Goal: Information Seeking & Learning: Find specific fact

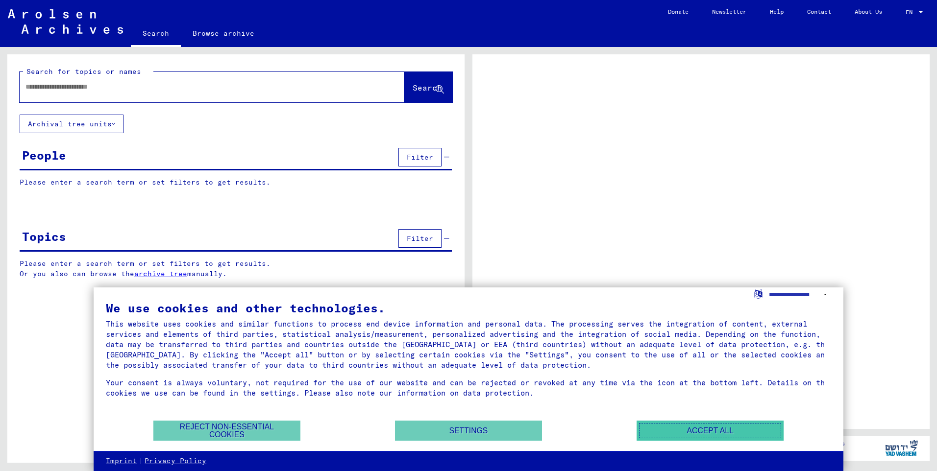
click at [696, 424] on button "Accept all" at bounding box center [710, 431] width 147 height 20
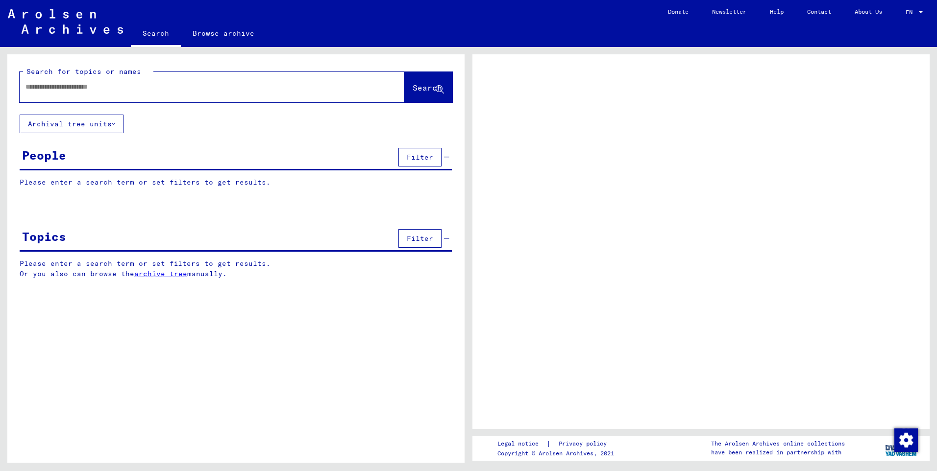
click at [27, 85] on input "text" at bounding box center [202, 87] width 355 height 10
type input "***"
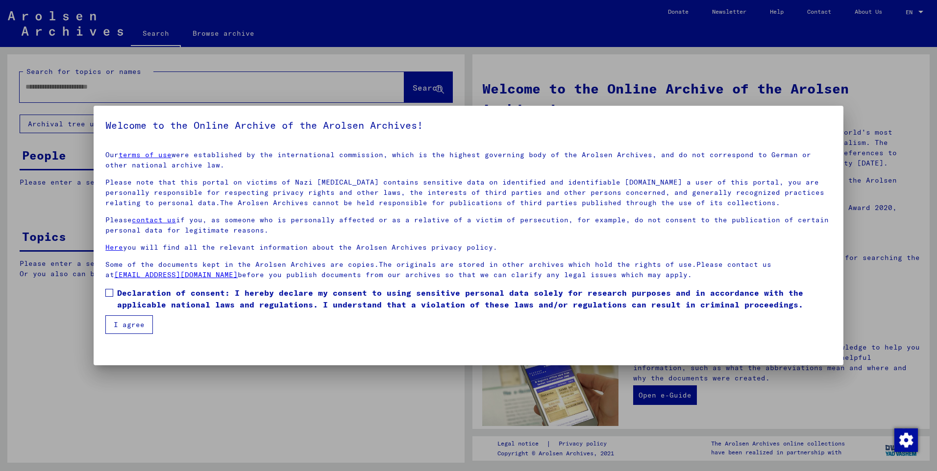
click at [109, 291] on span at bounding box center [109, 293] width 8 height 8
click at [131, 321] on button "I agree" at bounding box center [129, 325] width 48 height 19
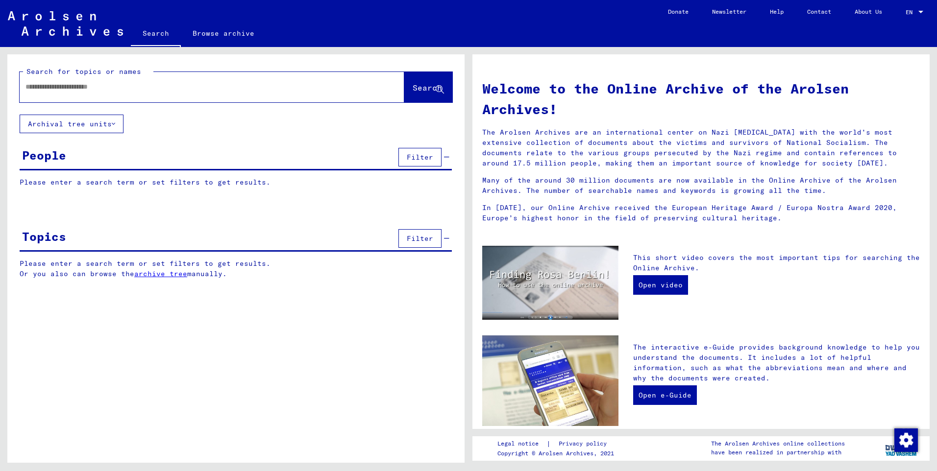
click at [31, 83] on input "text" at bounding box center [199, 87] width 349 height 10
type input "**********"
click at [413, 88] on span "Search" at bounding box center [427, 88] width 29 height 10
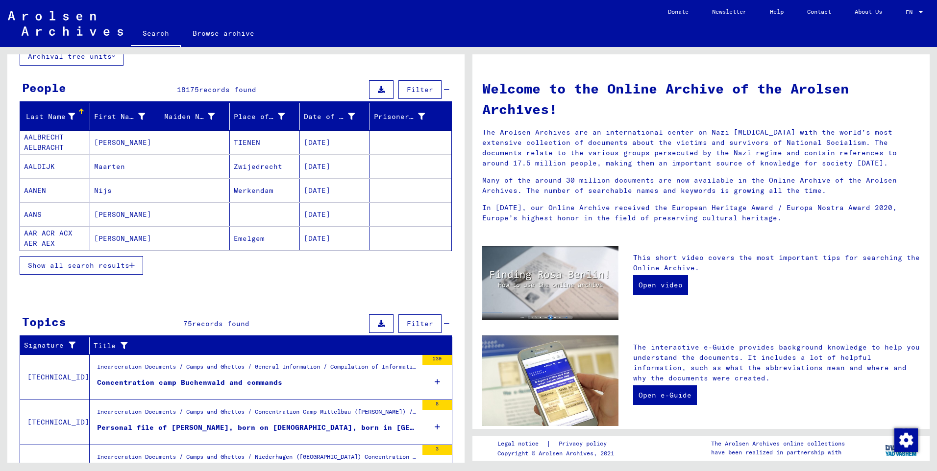
scroll to position [214, 0]
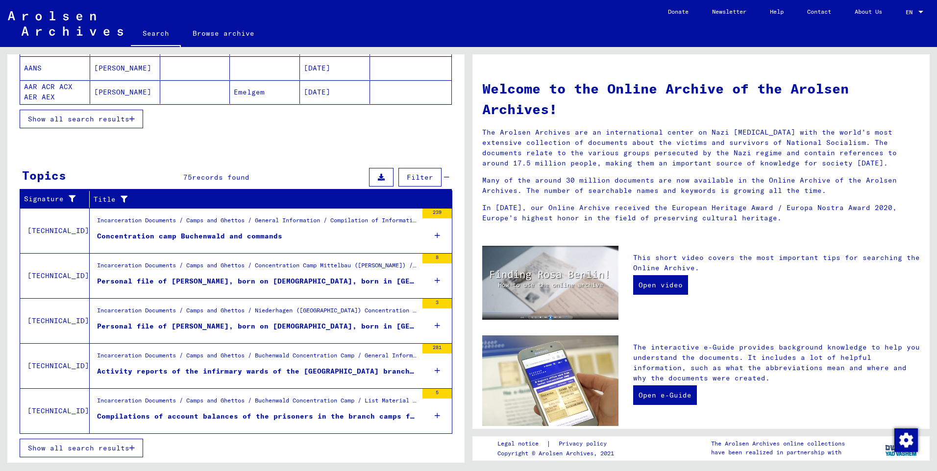
click at [77, 446] on span "Show all search results" at bounding box center [78, 448] width 101 height 9
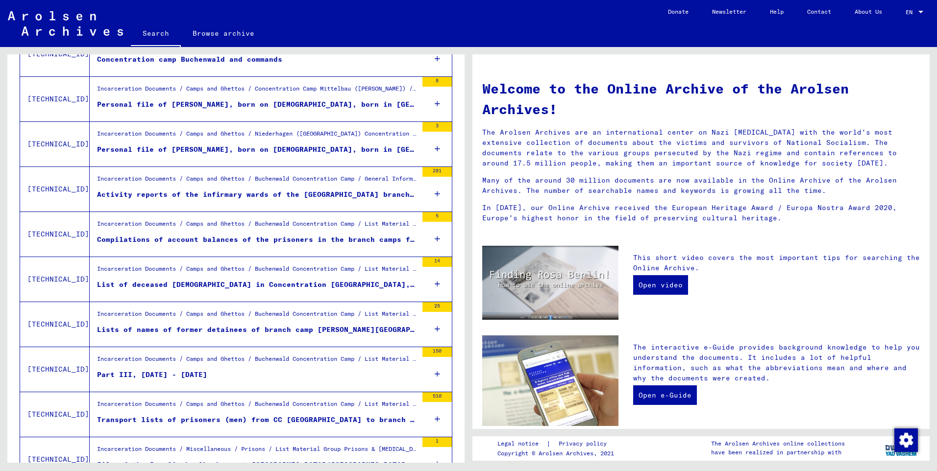
click at [427, 170] on div "281" at bounding box center [436, 172] width 29 height 10
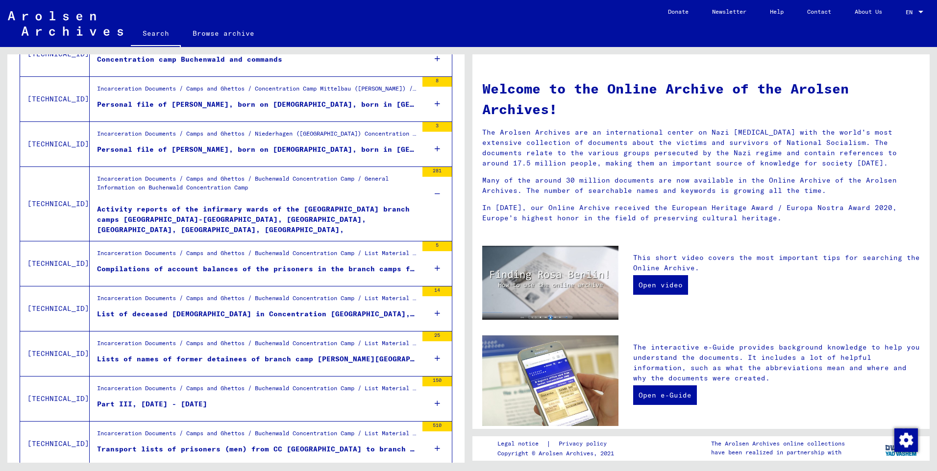
click at [345, 210] on div "Activity reports of the infirmary wards of the [GEOGRAPHIC_DATA] branch camps […" at bounding box center [257, 218] width 320 height 29
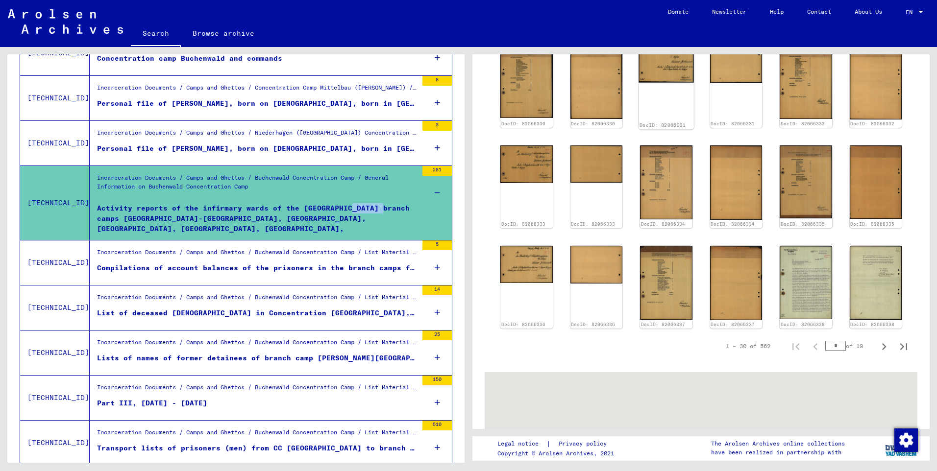
scroll to position [784, 0]
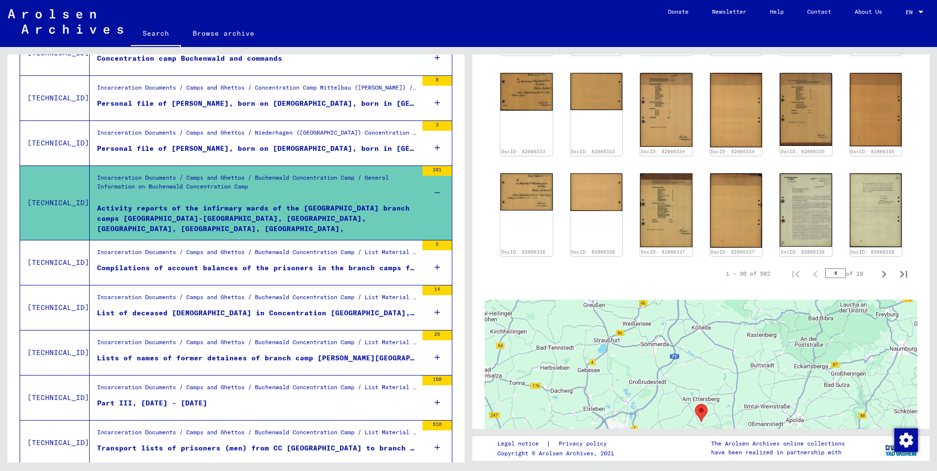
click at [830, 269] on input "*" at bounding box center [835, 274] width 21 height 10
type input "**"
click at [762, 264] on div "1 – 30 of 562 ** of 19" at bounding box center [813, 274] width 199 height 20
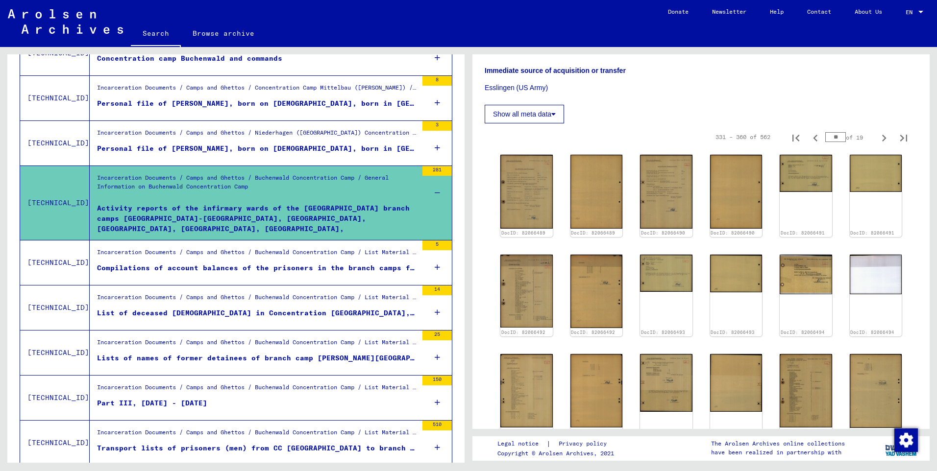
scroll to position [392, 0]
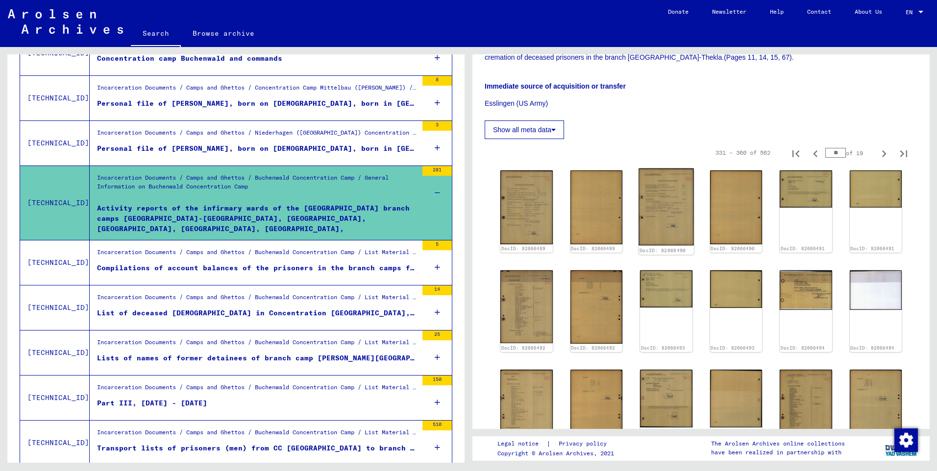
click at [664, 169] on img at bounding box center [666, 207] width 55 height 77
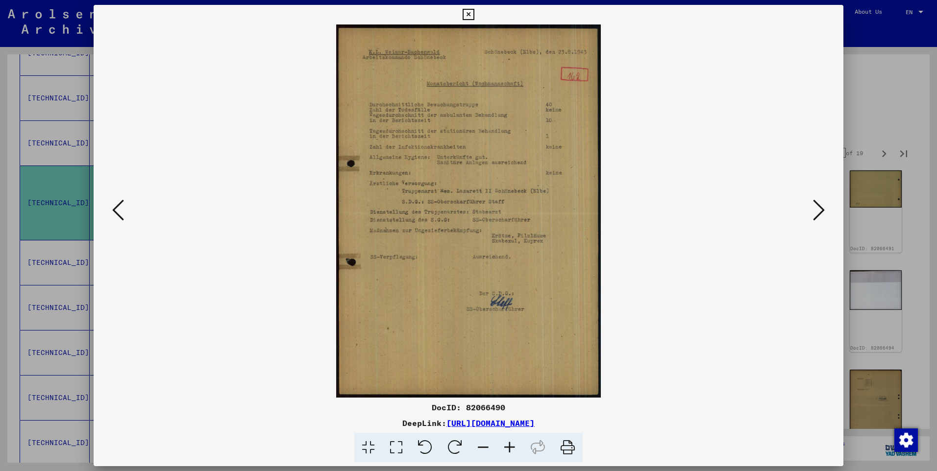
click at [813, 206] on icon at bounding box center [819, 210] width 12 height 24
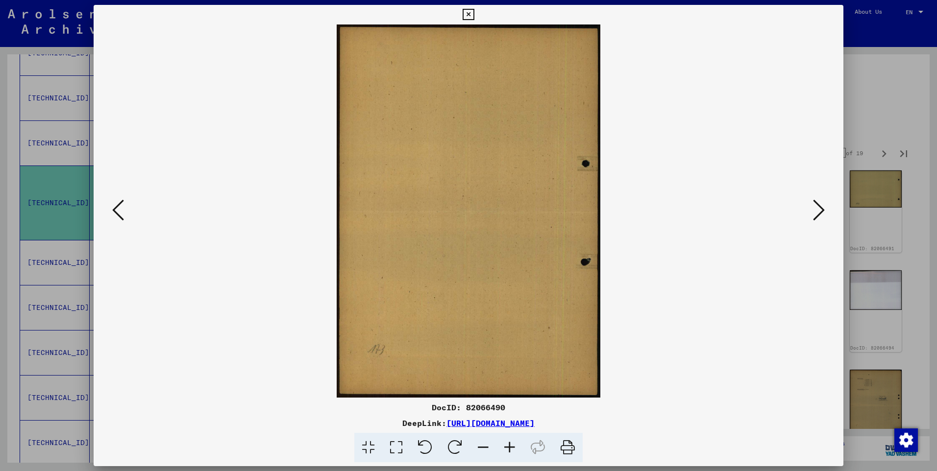
click at [813, 206] on icon at bounding box center [819, 210] width 12 height 24
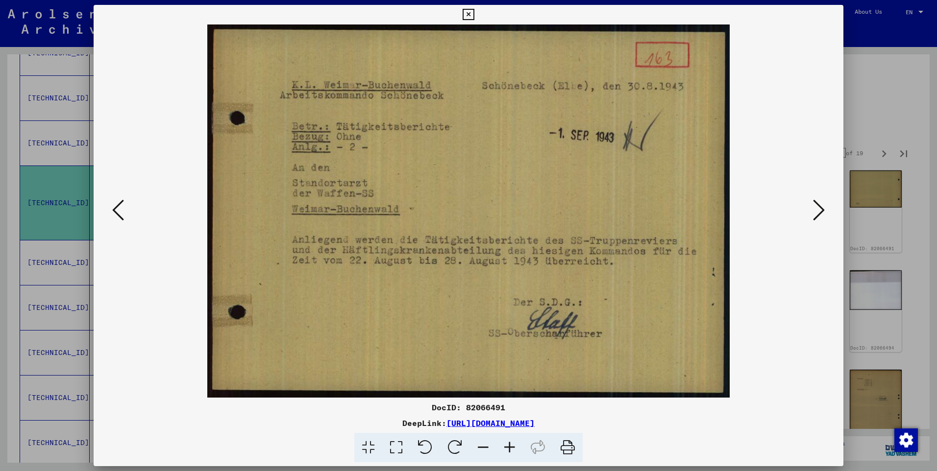
drag, startPoint x: 934, startPoint y: 341, endPoint x: 921, endPoint y: 328, distance: 17.7
click at [934, 340] on div at bounding box center [468, 235] width 937 height 471
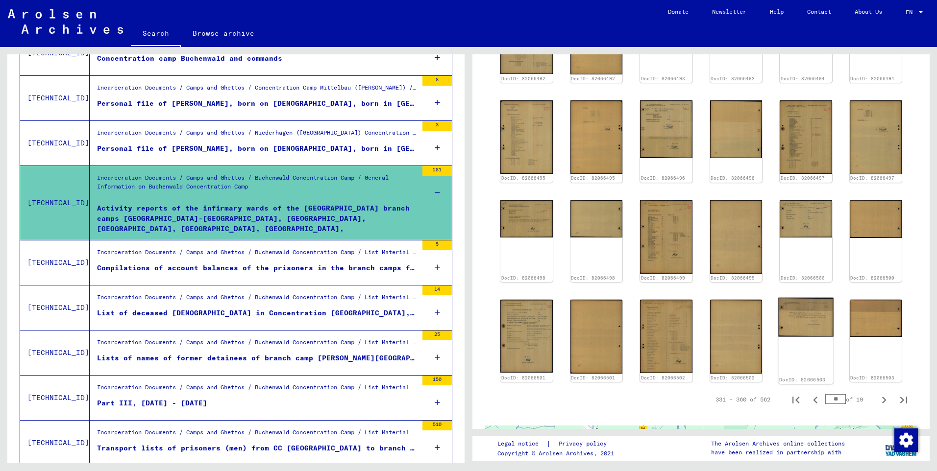
scroll to position [664, 0]
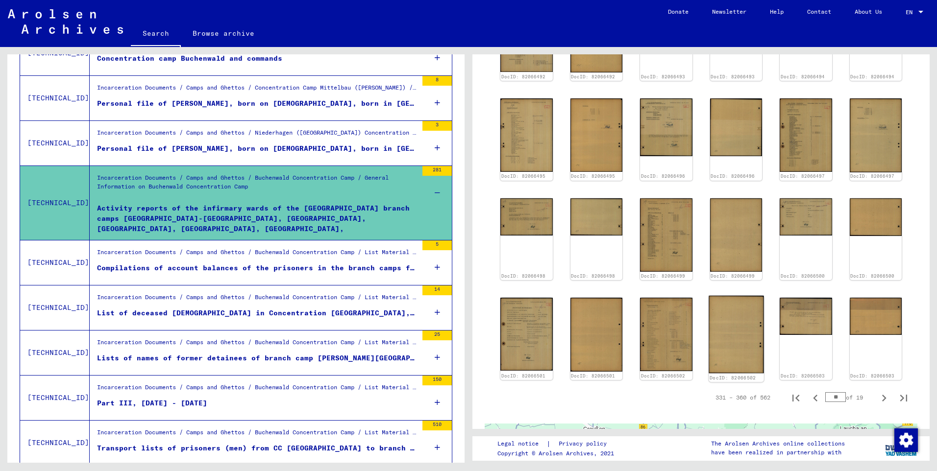
click at [742, 296] on img at bounding box center [736, 335] width 55 height 78
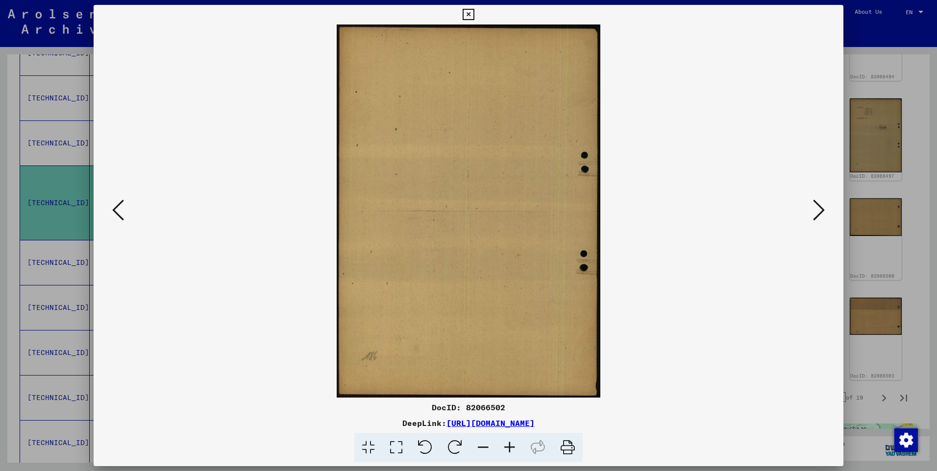
click at [818, 203] on icon at bounding box center [819, 210] width 12 height 24
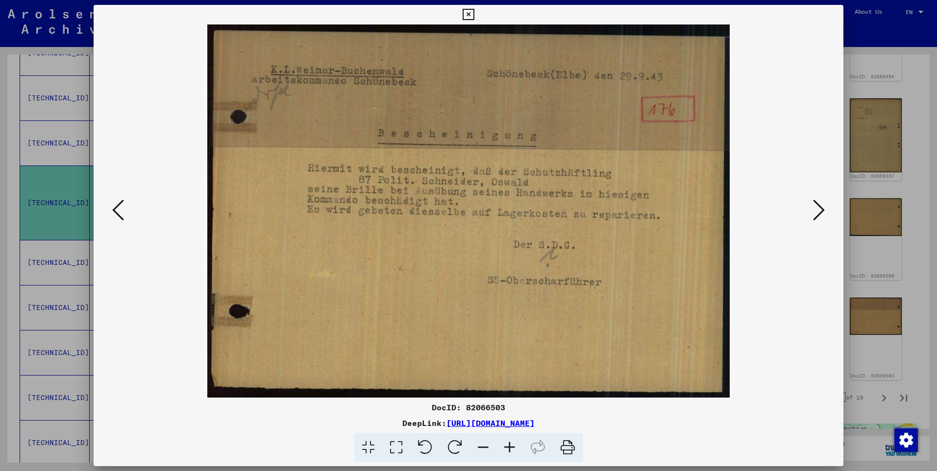
drag, startPoint x: 925, startPoint y: 279, endPoint x: 924, endPoint y: 293, distance: 13.3
click at [924, 293] on div at bounding box center [468, 235] width 937 height 471
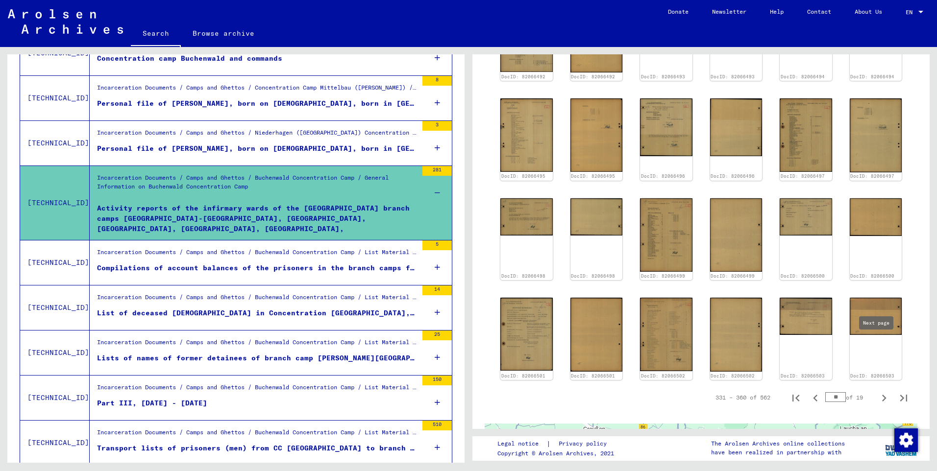
click at [877, 392] on icon "Next page" at bounding box center [884, 399] width 14 height 14
type input "**"
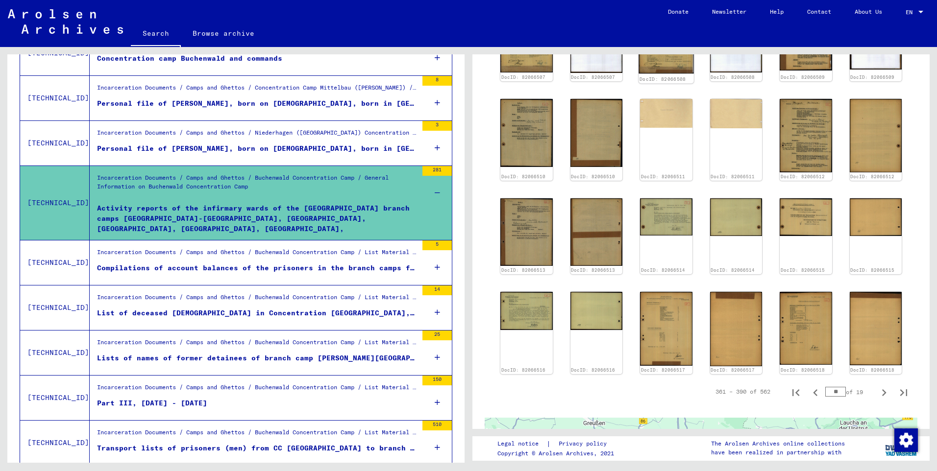
scroll to position [370, 0]
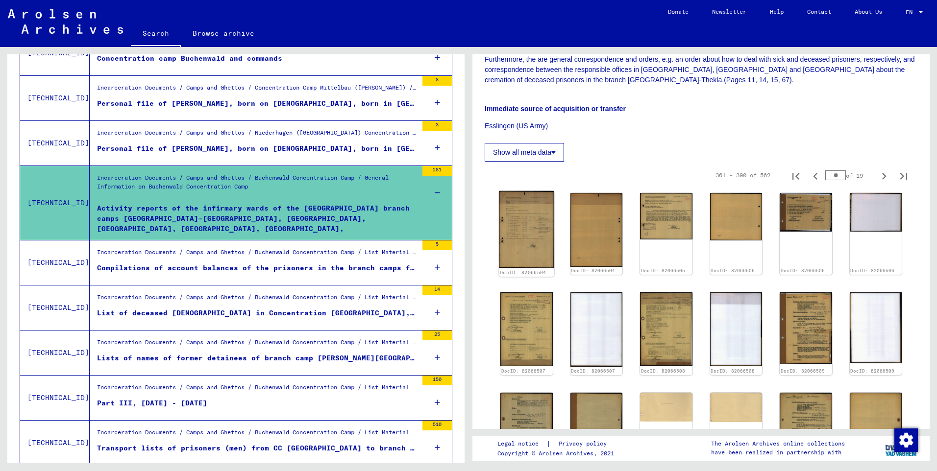
click at [525, 191] on img at bounding box center [526, 229] width 55 height 77
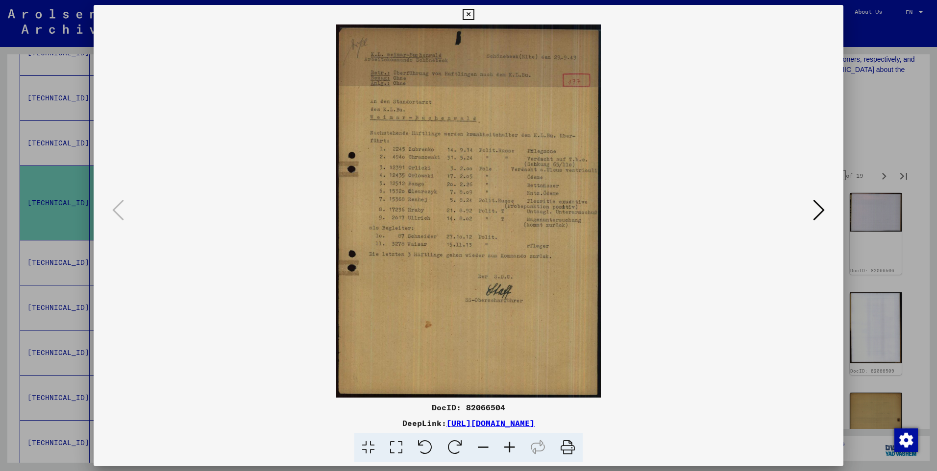
click at [813, 209] on icon at bounding box center [819, 210] width 12 height 24
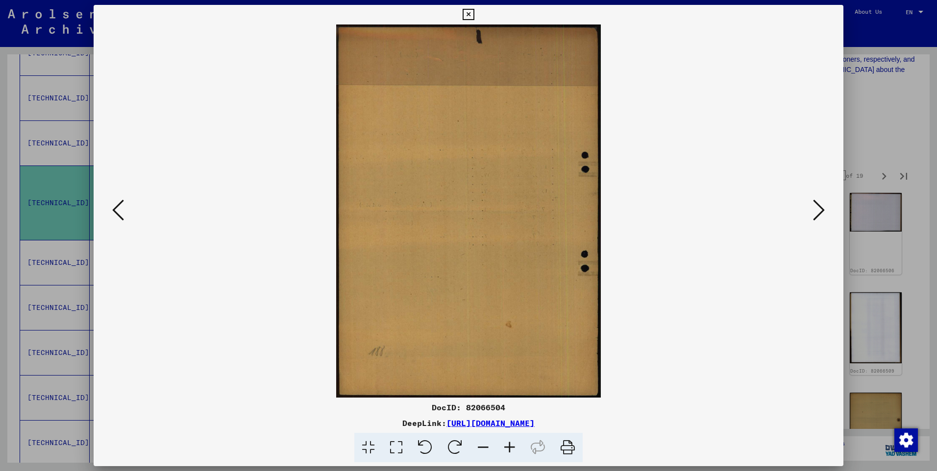
click at [813, 209] on icon at bounding box center [819, 210] width 12 height 24
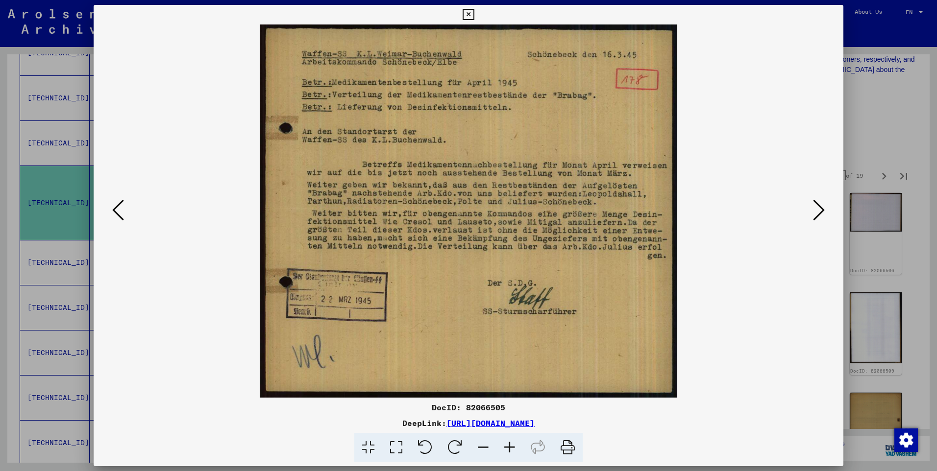
click at [813, 209] on icon at bounding box center [819, 210] width 12 height 24
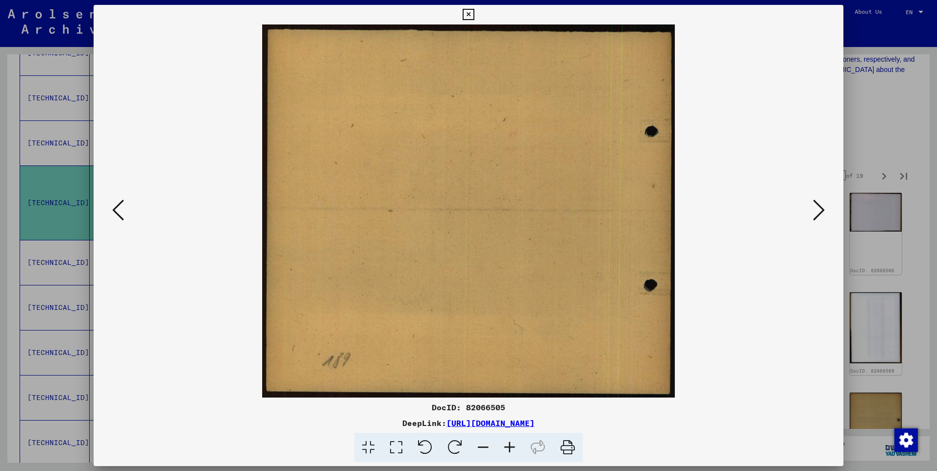
click at [813, 209] on icon at bounding box center [819, 210] width 12 height 24
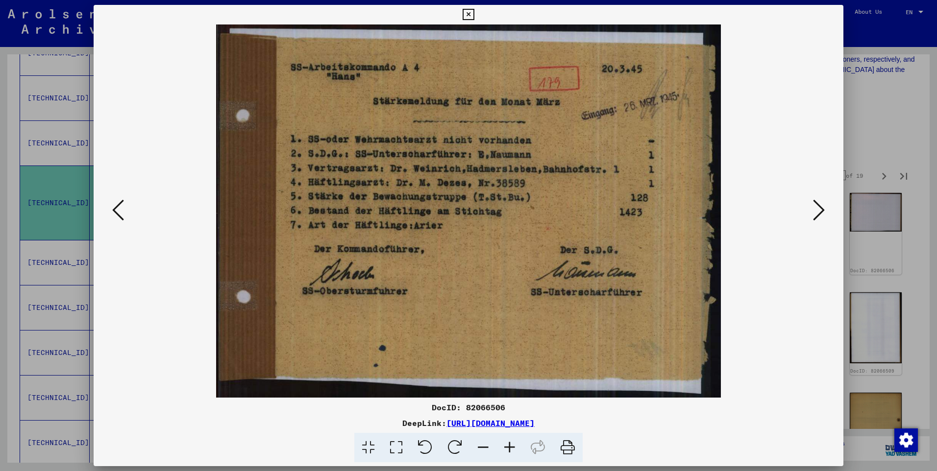
click at [813, 209] on icon at bounding box center [819, 210] width 12 height 24
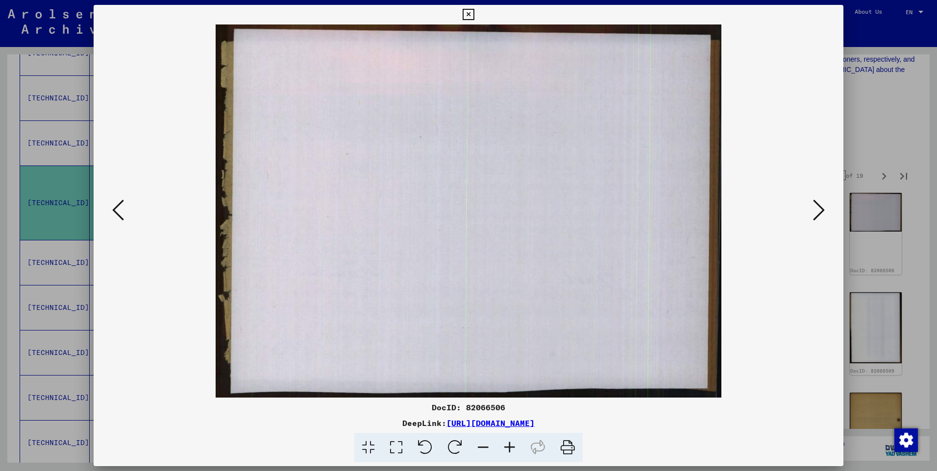
click at [813, 210] on icon at bounding box center [819, 210] width 12 height 24
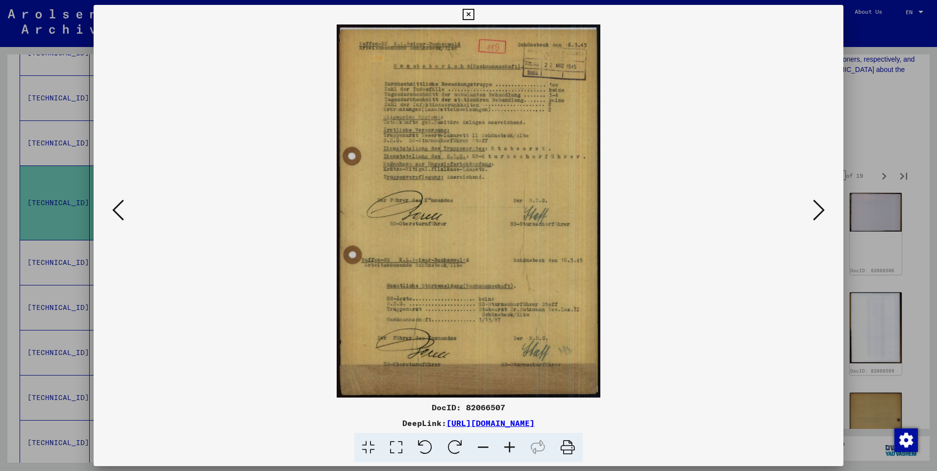
click at [813, 210] on icon at bounding box center [819, 210] width 12 height 24
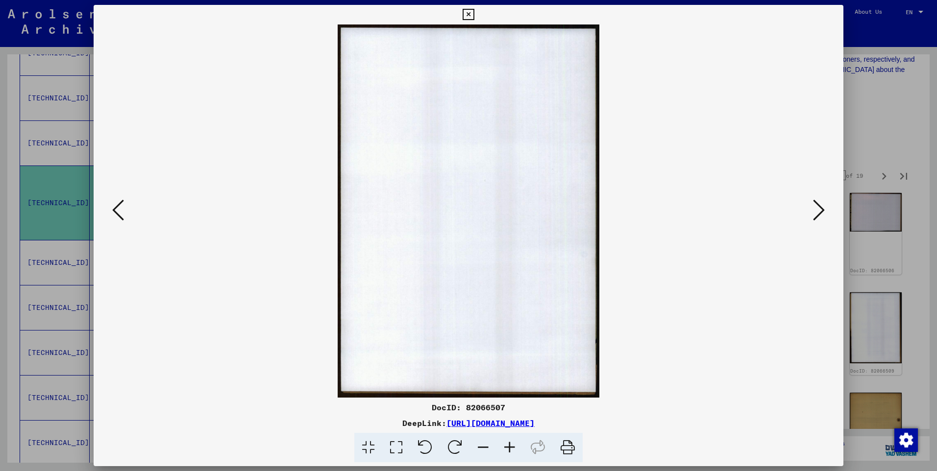
click at [813, 210] on icon at bounding box center [819, 210] width 12 height 24
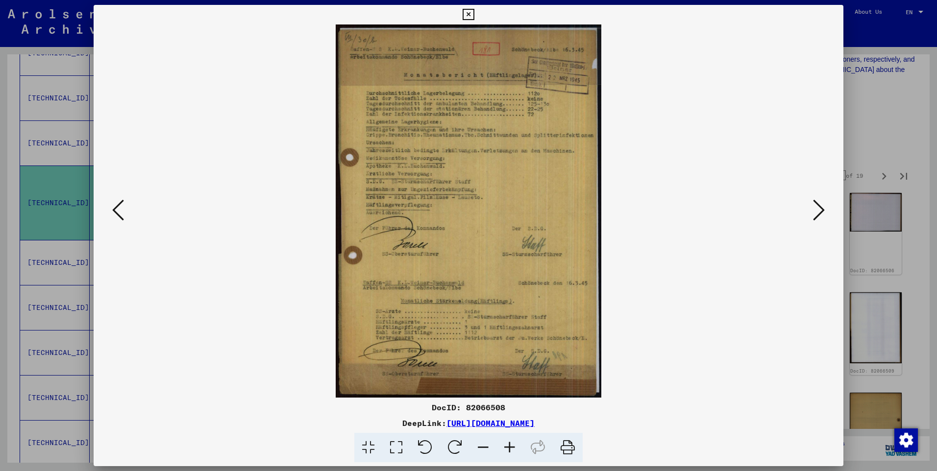
click at [813, 210] on icon at bounding box center [819, 210] width 12 height 24
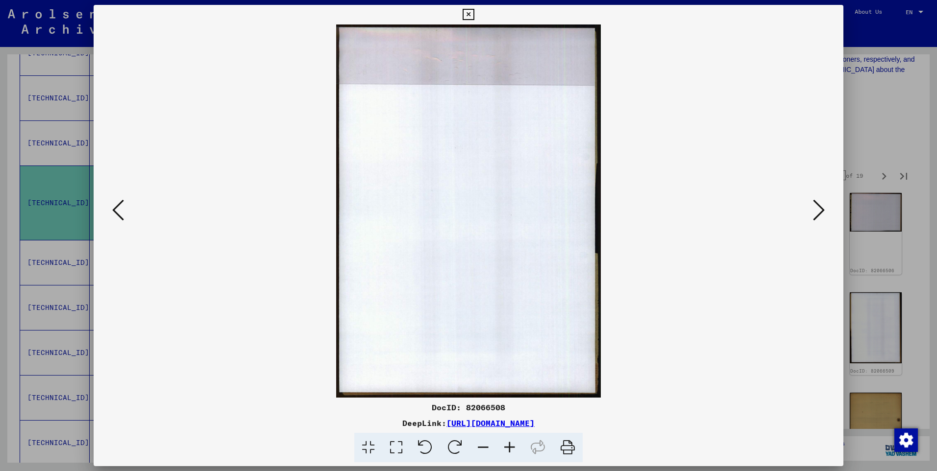
click at [813, 210] on icon at bounding box center [819, 210] width 12 height 24
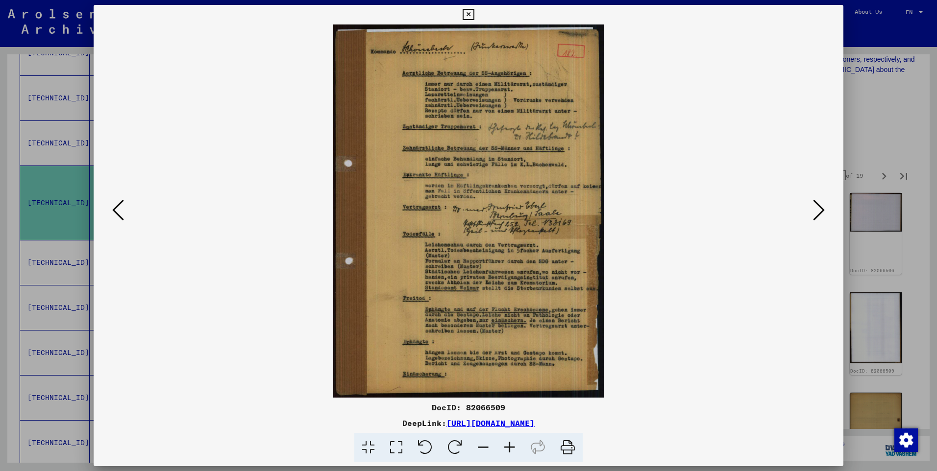
click at [813, 210] on icon at bounding box center [819, 210] width 12 height 24
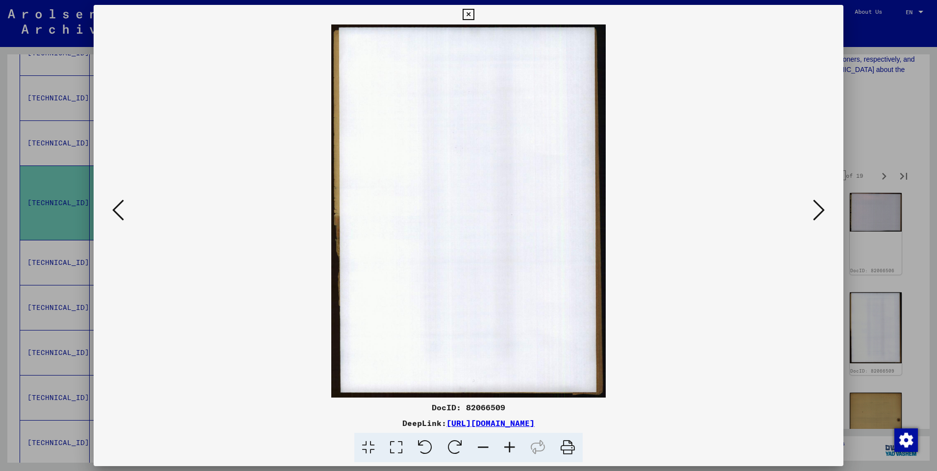
click at [813, 210] on icon at bounding box center [819, 210] width 12 height 24
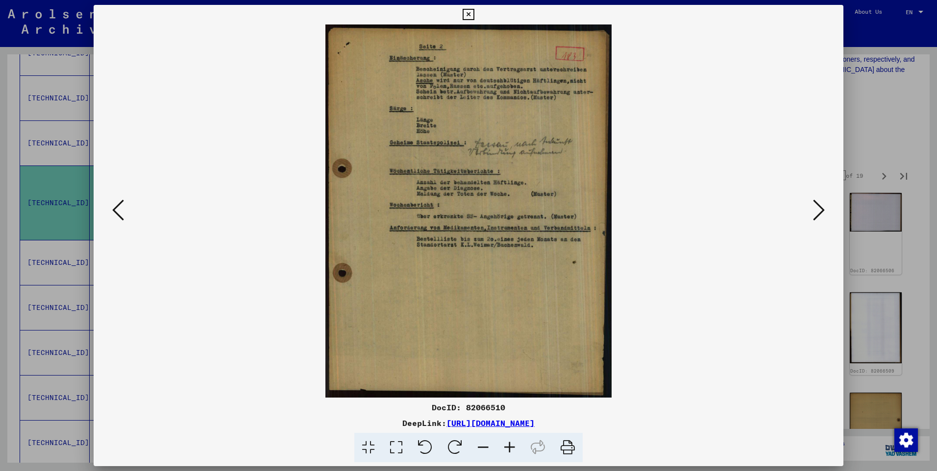
click at [813, 210] on icon at bounding box center [819, 210] width 12 height 24
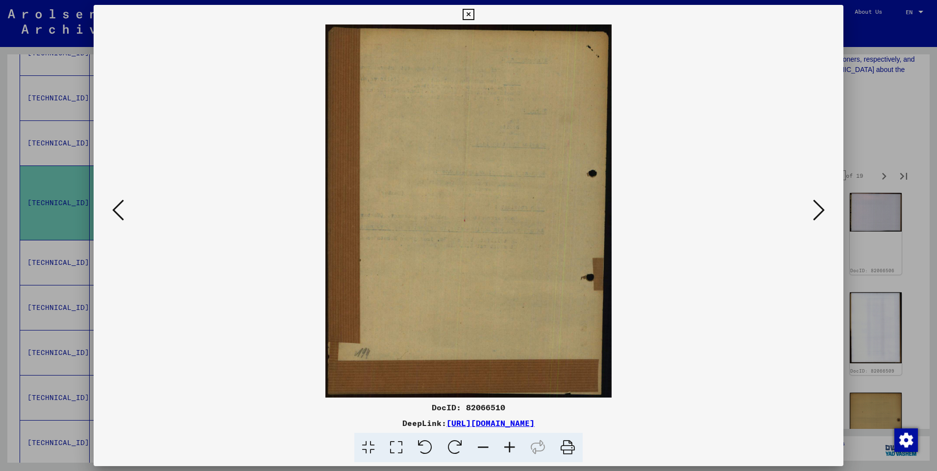
click at [813, 210] on icon at bounding box center [819, 210] width 12 height 24
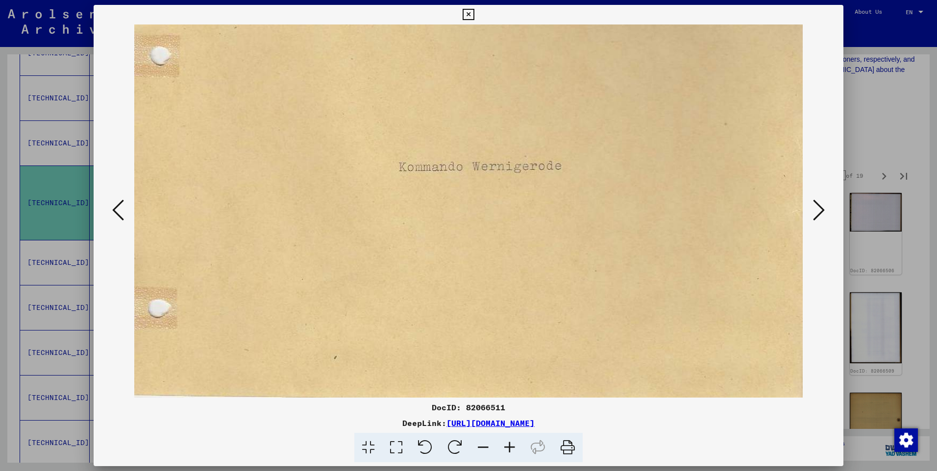
click at [813, 210] on icon at bounding box center [819, 210] width 12 height 24
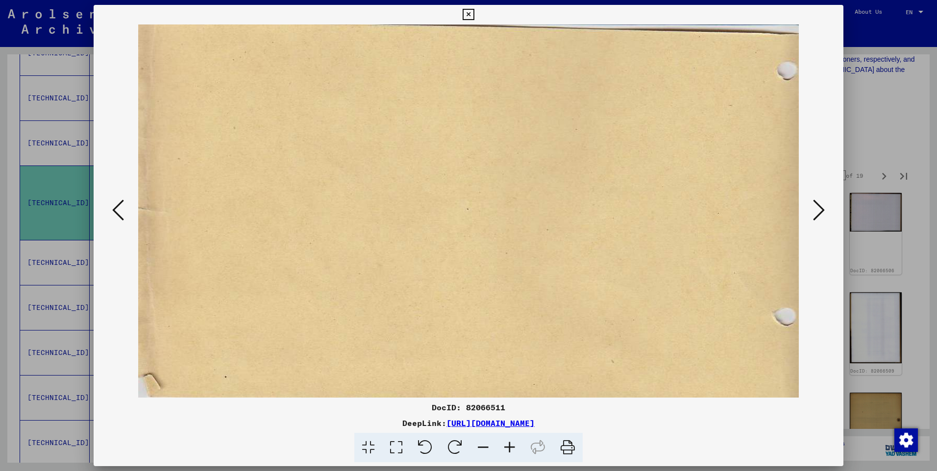
click at [813, 210] on icon at bounding box center [819, 210] width 12 height 24
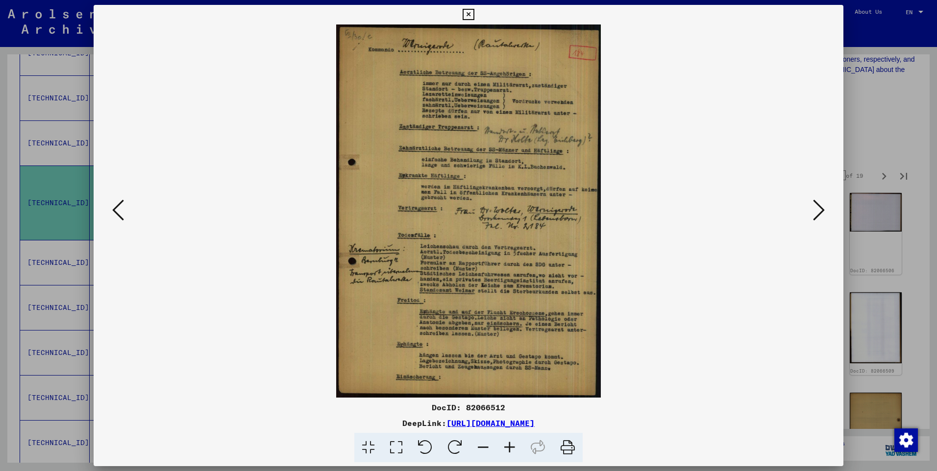
click at [510, 445] on icon at bounding box center [509, 448] width 26 height 30
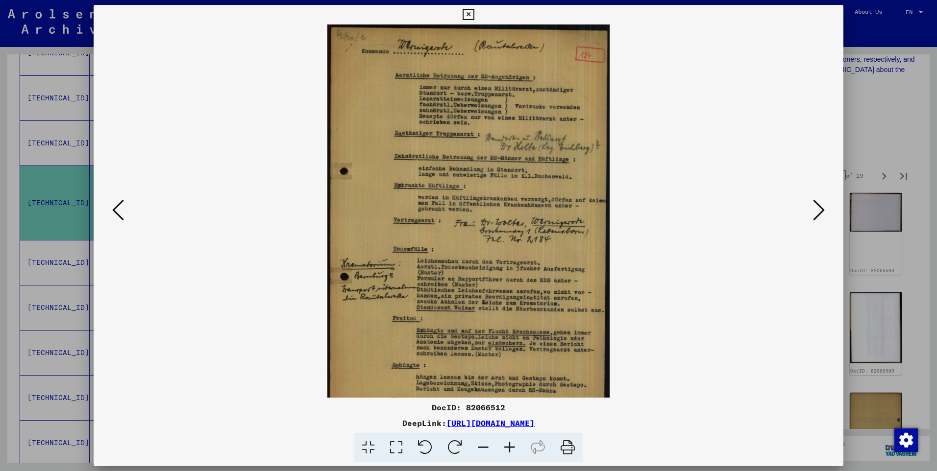
click at [510, 445] on icon at bounding box center [509, 448] width 26 height 30
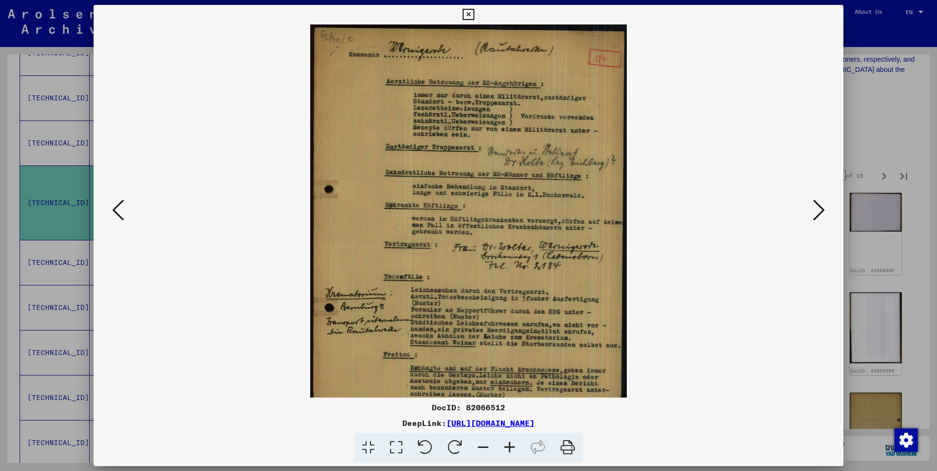
click at [510, 445] on icon at bounding box center [509, 448] width 26 height 30
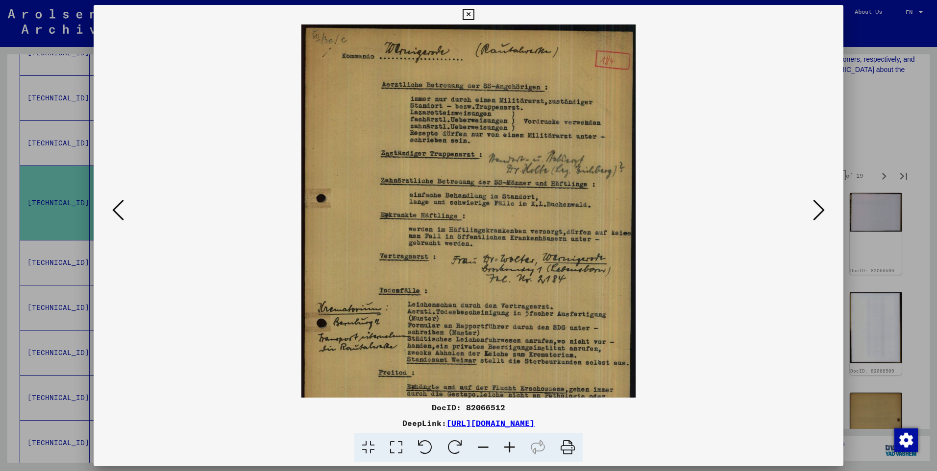
click at [510, 445] on icon at bounding box center [509, 448] width 26 height 30
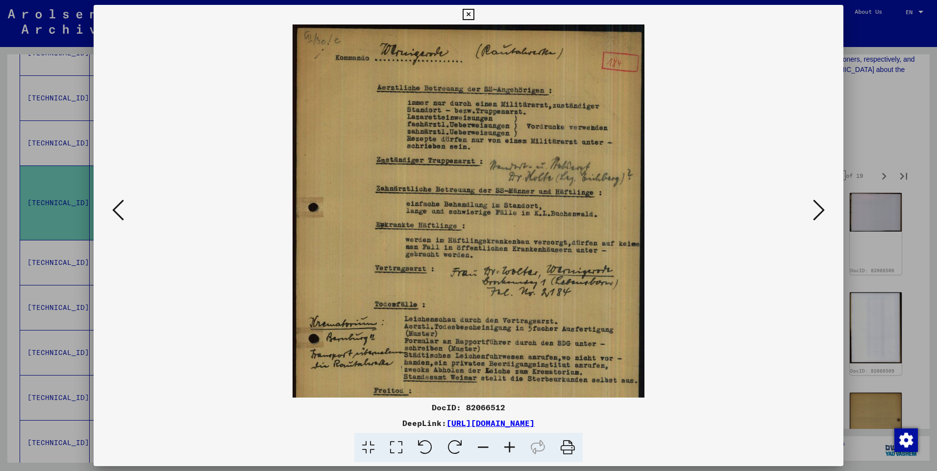
click at [510, 445] on icon at bounding box center [509, 448] width 26 height 30
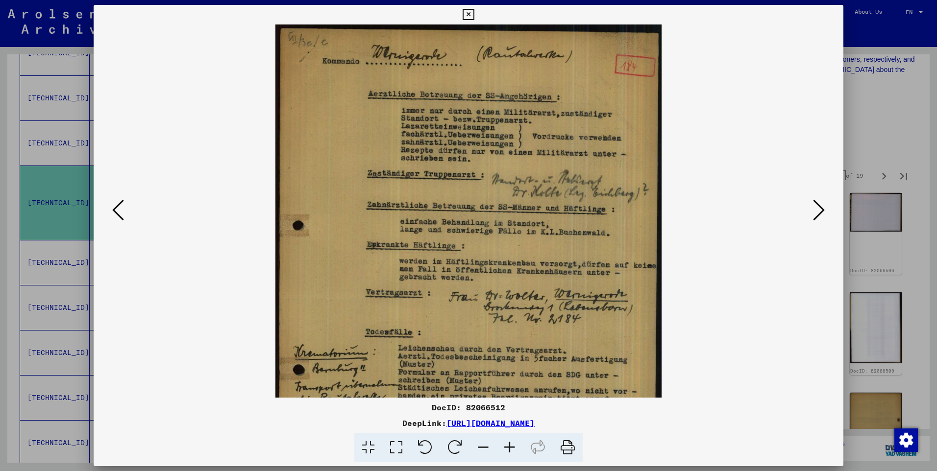
click at [510, 445] on icon at bounding box center [509, 448] width 26 height 30
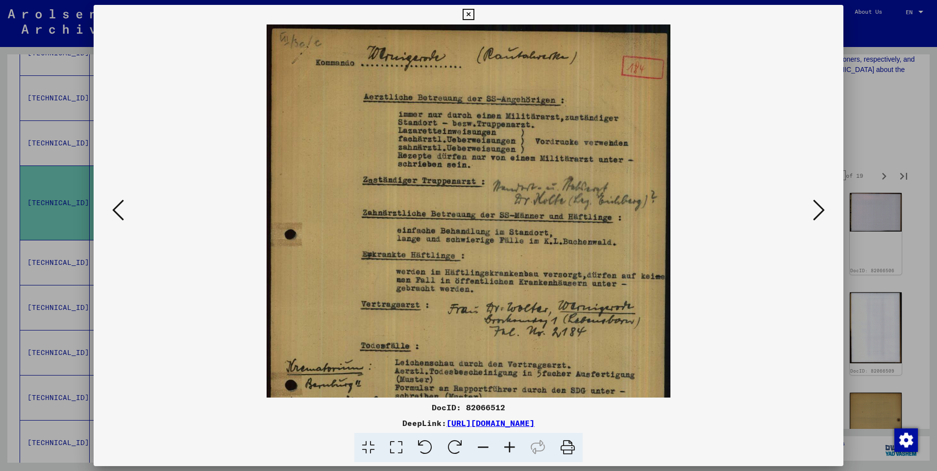
click at [510, 445] on icon at bounding box center [509, 448] width 26 height 30
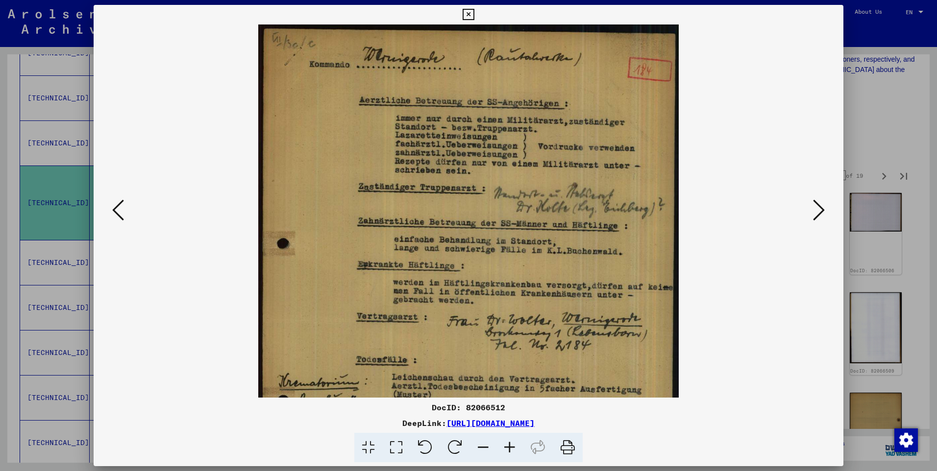
drag, startPoint x: 558, startPoint y: 326, endPoint x: 553, endPoint y: 206, distance: 119.7
click at [553, 206] on img at bounding box center [468, 322] width 421 height 594
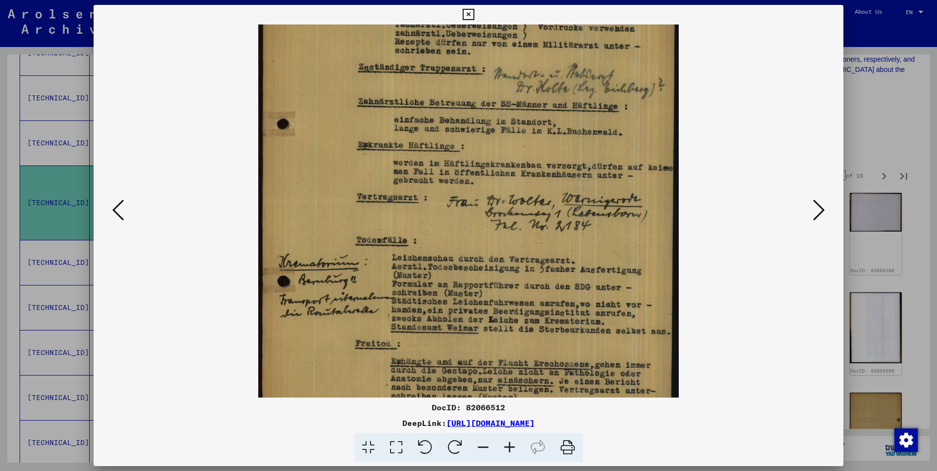
drag, startPoint x: 568, startPoint y: 274, endPoint x: 567, endPoint y: 217, distance: 56.9
click at [567, 217] on img at bounding box center [468, 202] width 421 height 594
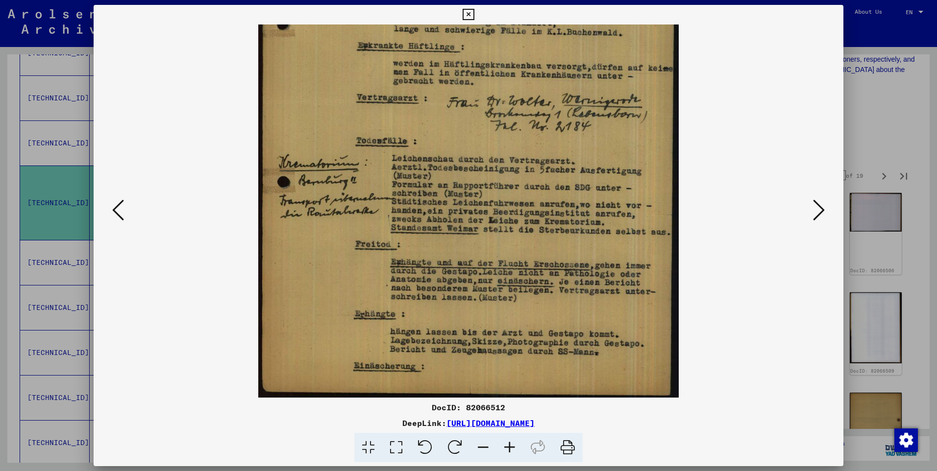
scroll to position [219, 0]
drag, startPoint x: 391, startPoint y: 261, endPoint x: 413, endPoint y: 261, distance: 21.6
click at [413, 261] on img at bounding box center [468, 103] width 421 height 594
click at [819, 207] on icon at bounding box center [819, 210] width 12 height 24
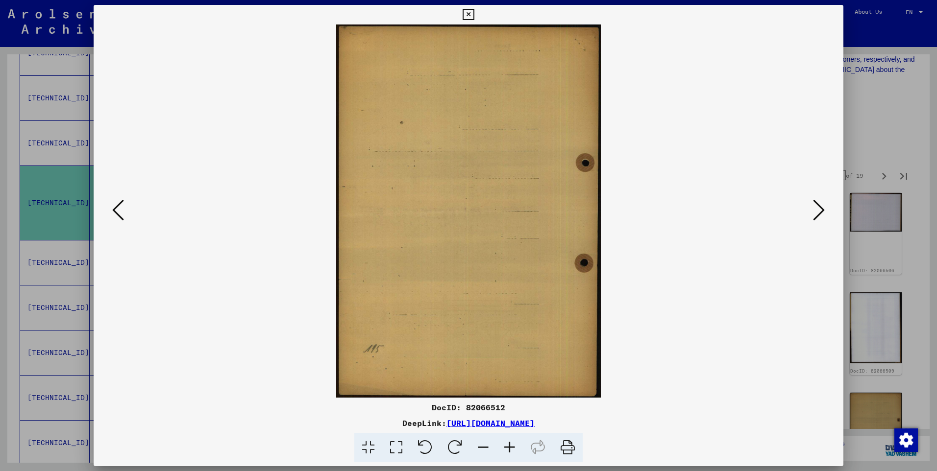
scroll to position [0, 0]
click at [819, 207] on icon at bounding box center [819, 210] width 12 height 24
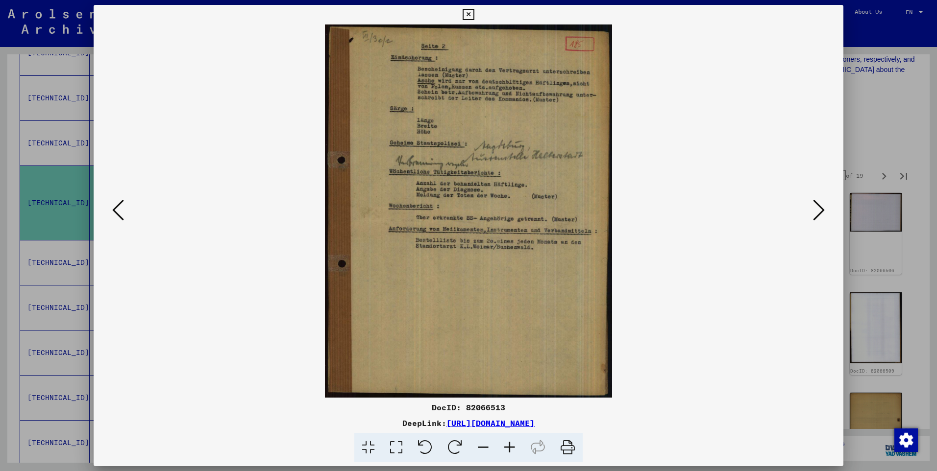
click at [825, 212] on button at bounding box center [819, 211] width 18 height 28
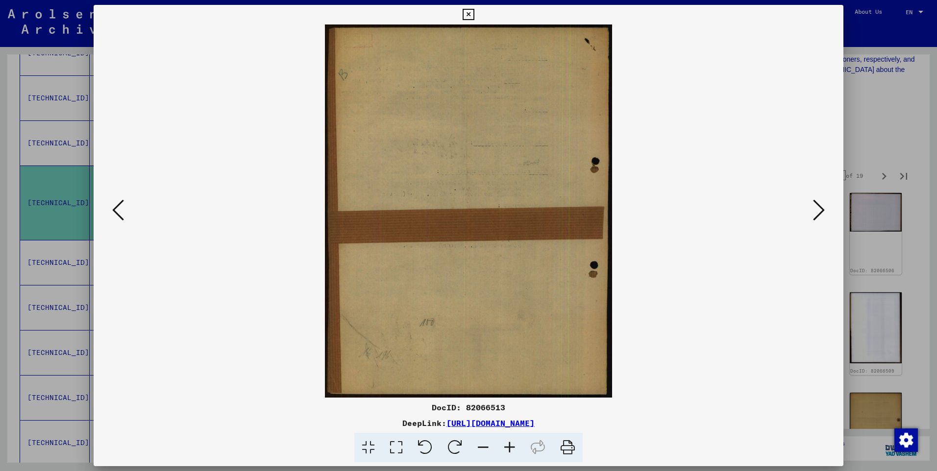
click at [822, 212] on icon at bounding box center [819, 210] width 12 height 24
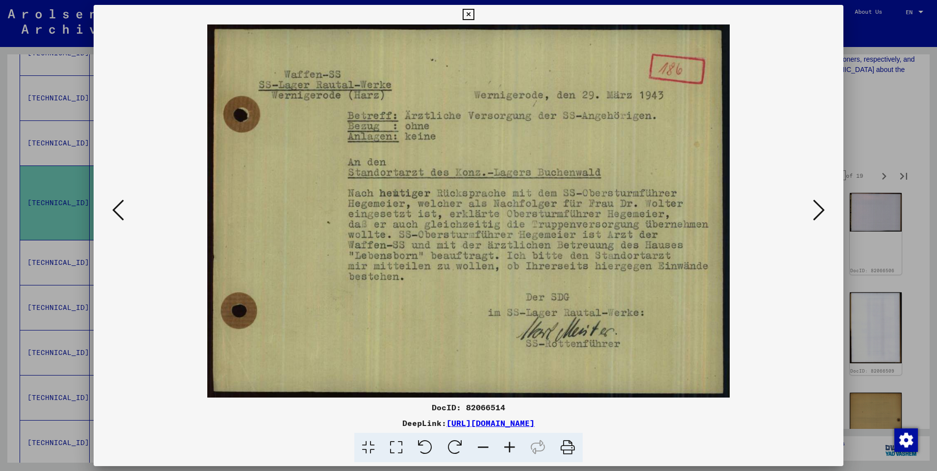
click at [816, 207] on icon at bounding box center [819, 210] width 12 height 24
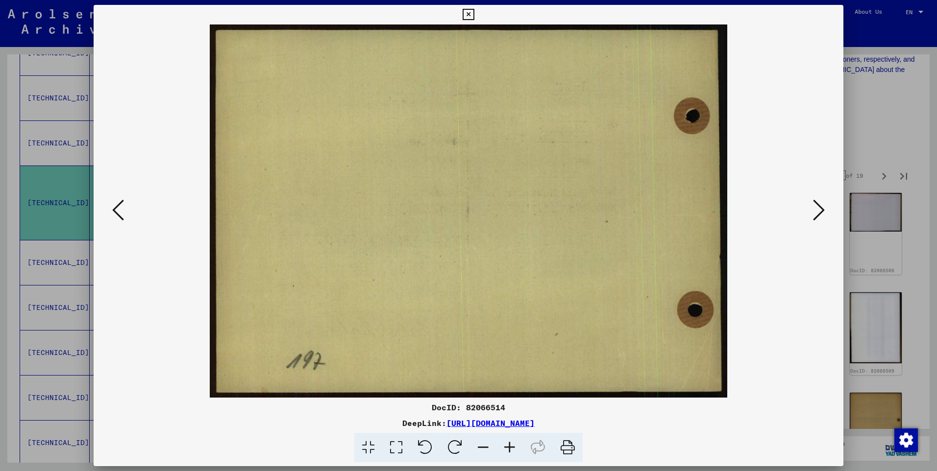
click at [816, 207] on icon at bounding box center [819, 210] width 12 height 24
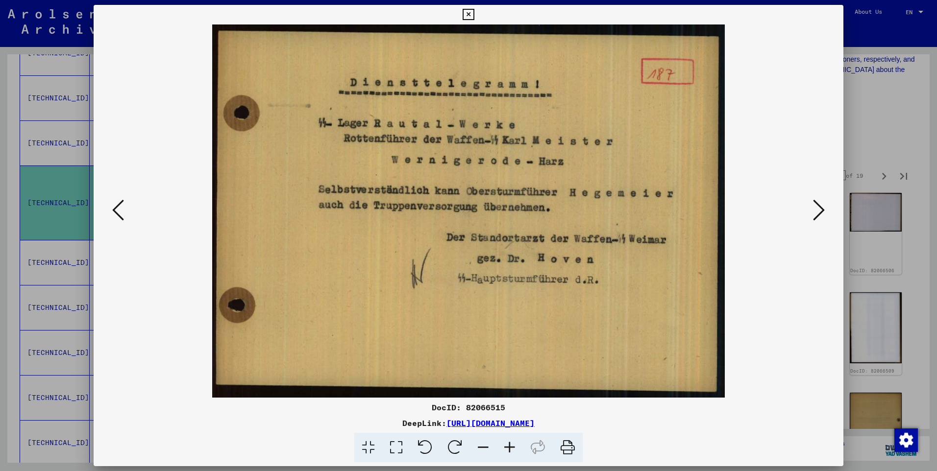
click at [817, 207] on icon at bounding box center [819, 210] width 12 height 24
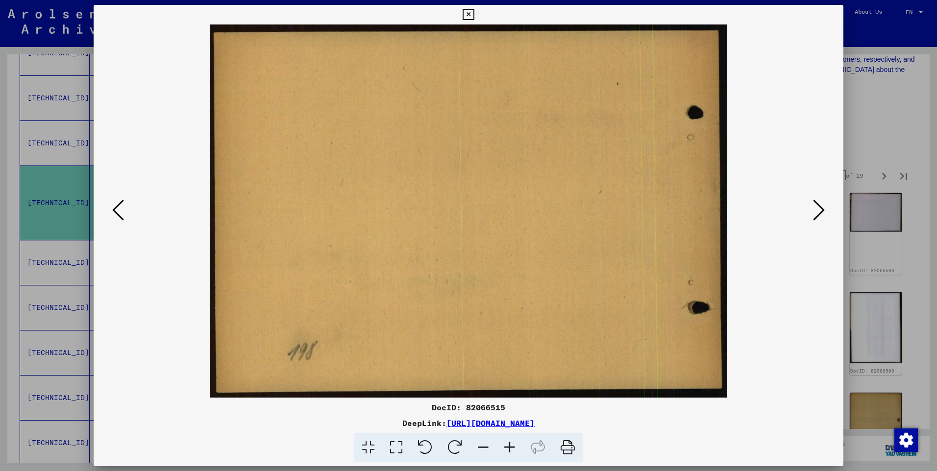
click at [818, 205] on icon at bounding box center [819, 210] width 12 height 24
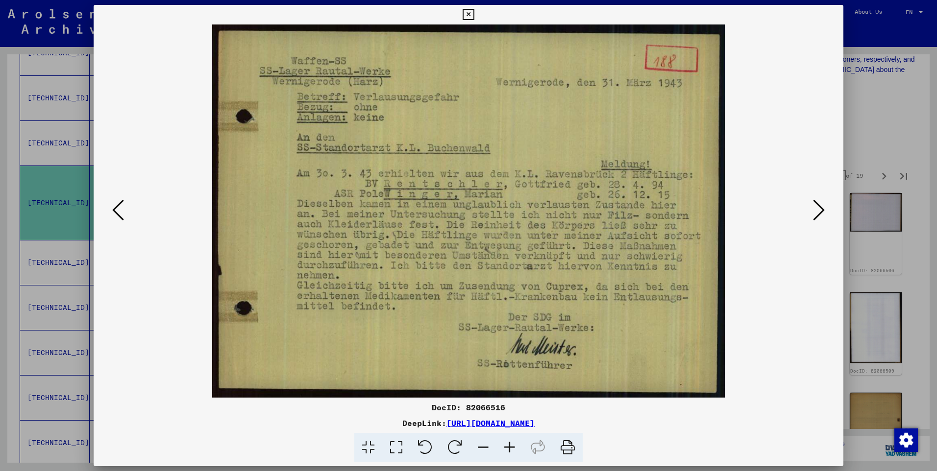
click at [818, 205] on icon at bounding box center [819, 210] width 12 height 24
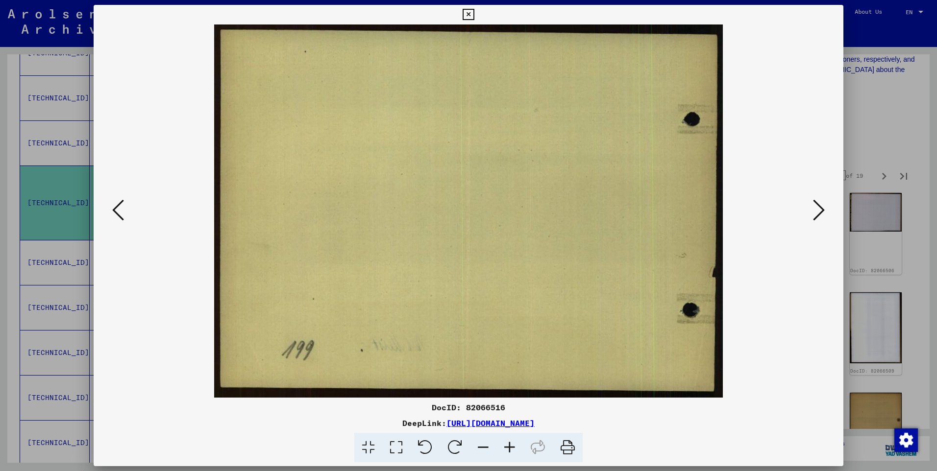
click at [818, 205] on icon at bounding box center [819, 210] width 12 height 24
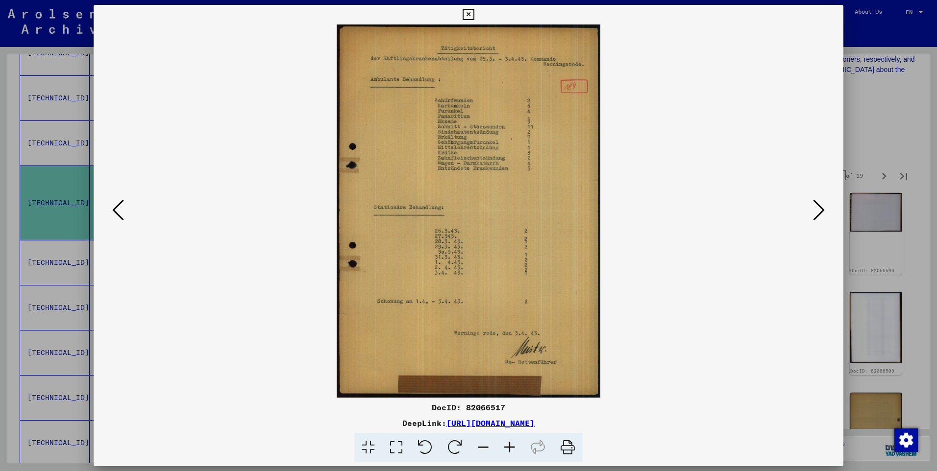
click at [817, 206] on icon at bounding box center [819, 210] width 12 height 24
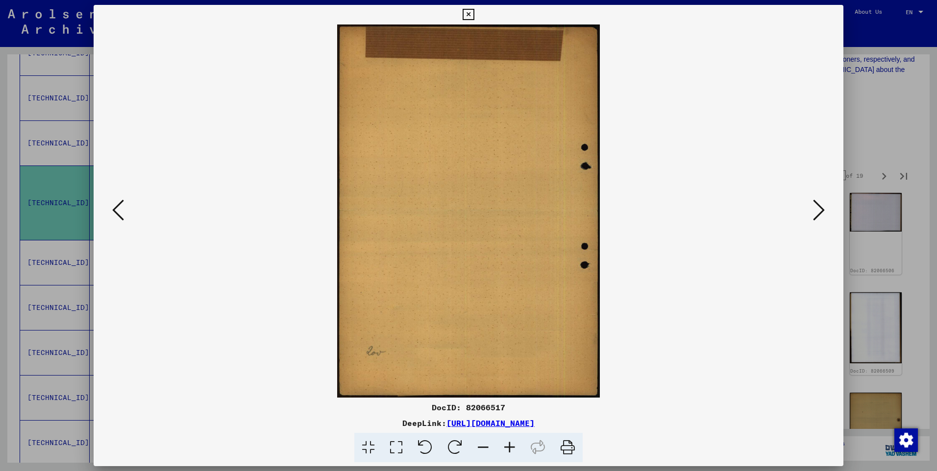
click at [817, 206] on icon at bounding box center [819, 210] width 12 height 24
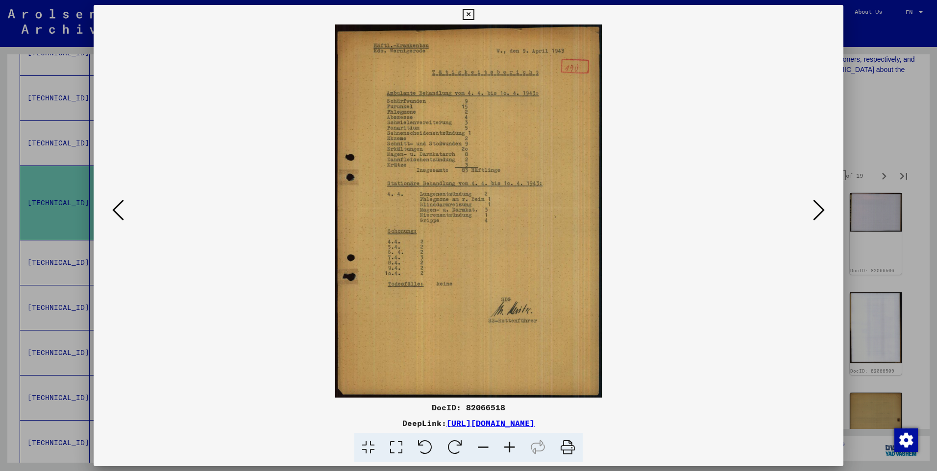
click at [817, 206] on icon at bounding box center [819, 210] width 12 height 24
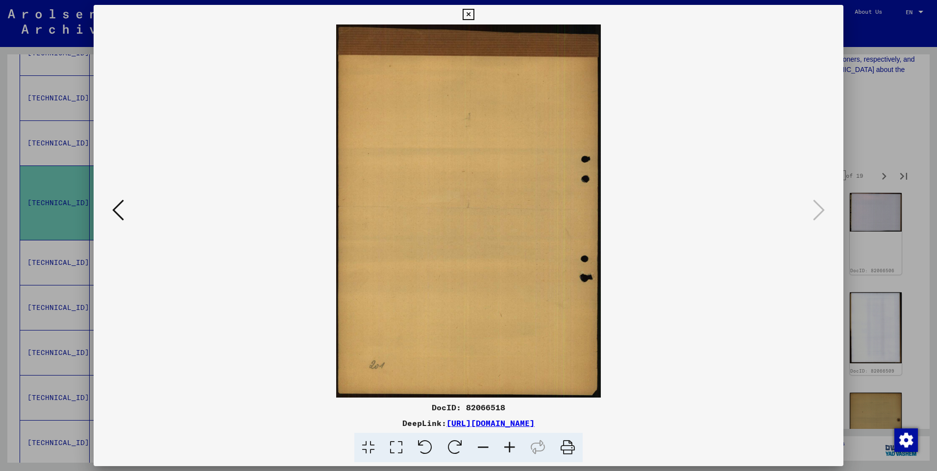
click at [887, 77] on div at bounding box center [468, 235] width 937 height 471
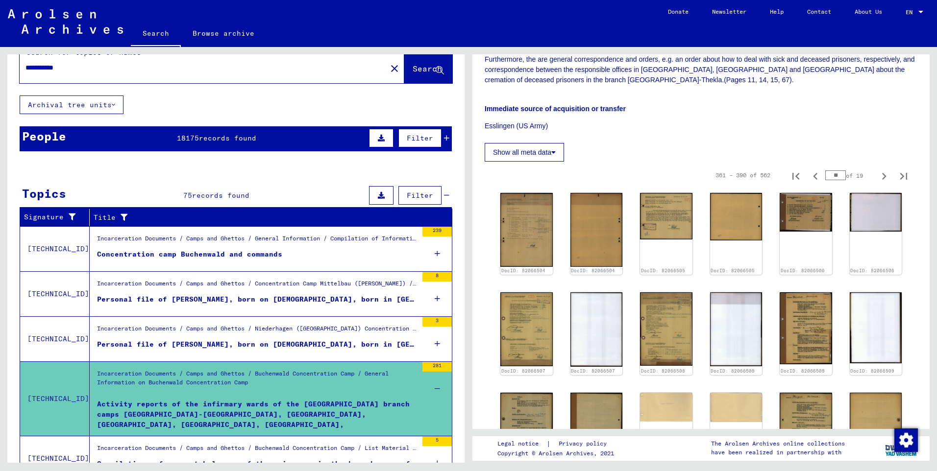
scroll to position [117, 0]
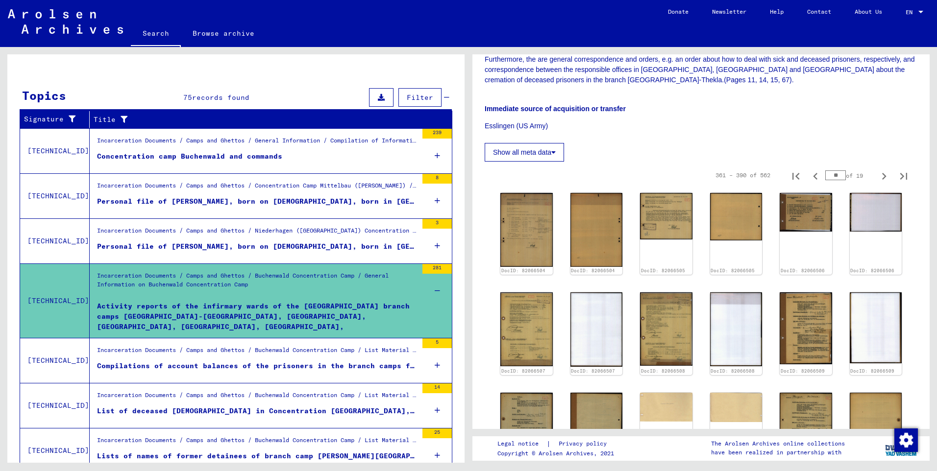
click at [433, 132] on mat-cell at bounding box center [410, 142] width 81 height 24
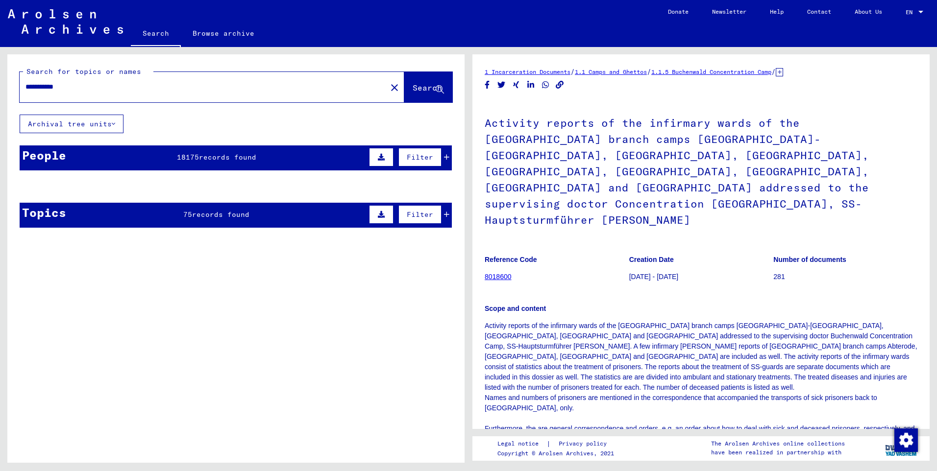
click at [413, 90] on span "Search" at bounding box center [427, 88] width 29 height 10
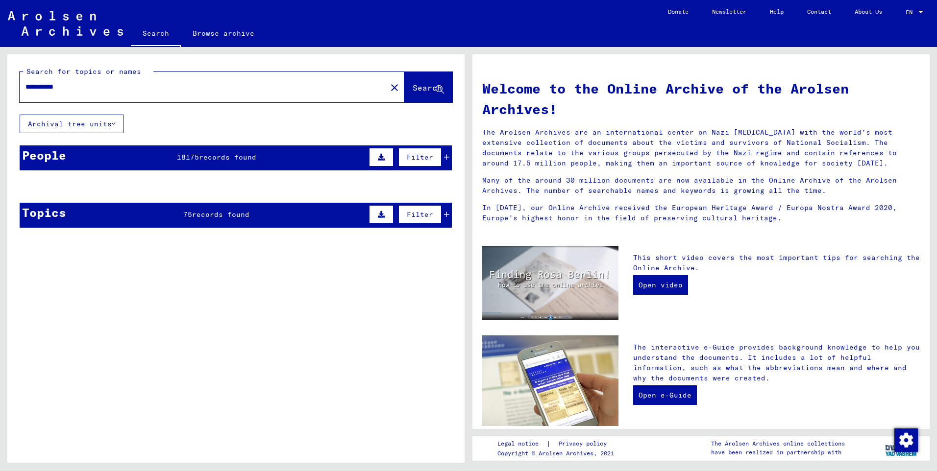
click at [413, 87] on span "Search" at bounding box center [427, 88] width 29 height 10
click at [181, 123] on div "**********" at bounding box center [235, 144] width 457 height 181
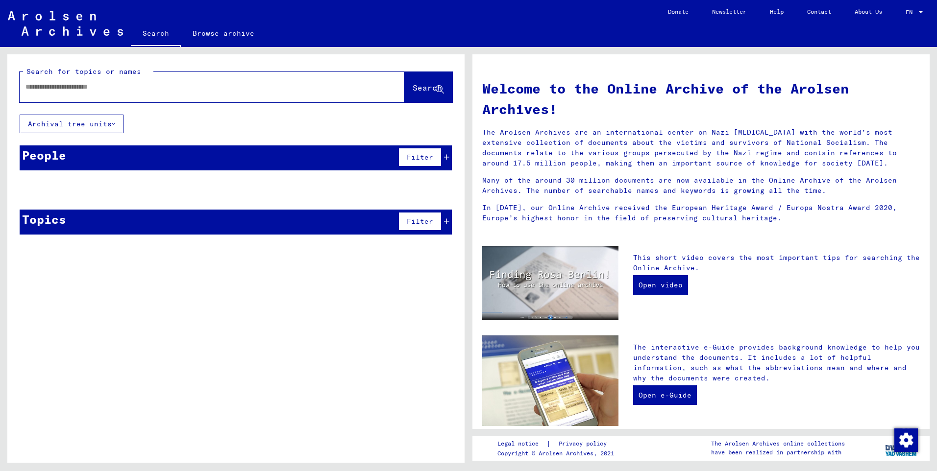
click at [137, 78] on div at bounding box center [197, 87] width 355 height 22
click at [176, 63] on div "Search for topics or names Search" at bounding box center [235, 84] width 457 height 60
click at [120, 81] on div at bounding box center [197, 87] width 355 height 22
click at [125, 82] on div at bounding box center [197, 87] width 355 height 22
click at [128, 81] on div at bounding box center [197, 87] width 355 height 22
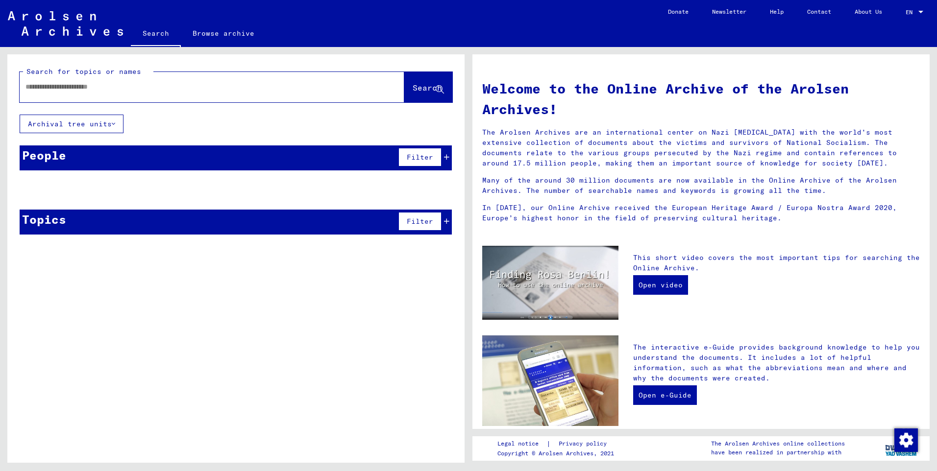
click at [153, 33] on link "Search" at bounding box center [156, 34] width 50 height 25
click at [29, 84] on input "text" at bounding box center [199, 87] width 349 height 10
type input "**********"
click at [413, 88] on span "Search" at bounding box center [427, 88] width 29 height 10
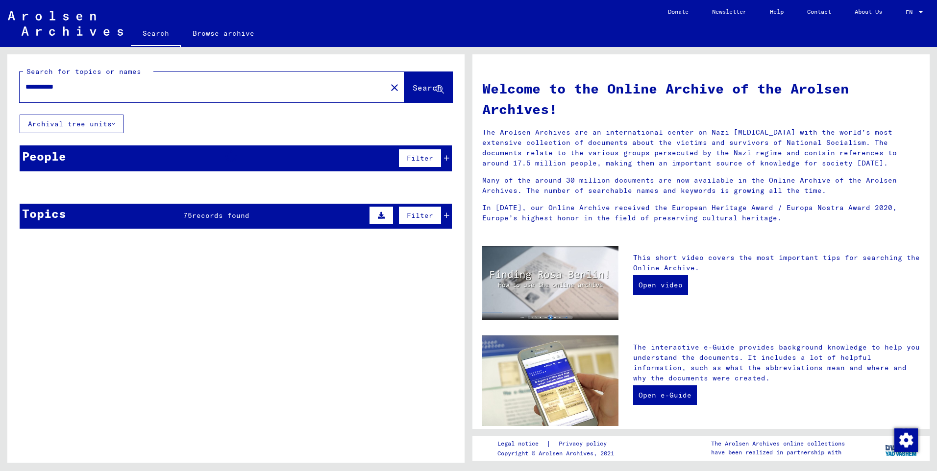
click at [413, 86] on span "Search" at bounding box center [427, 88] width 29 height 10
click at [367, 125] on div "**********" at bounding box center [235, 145] width 457 height 182
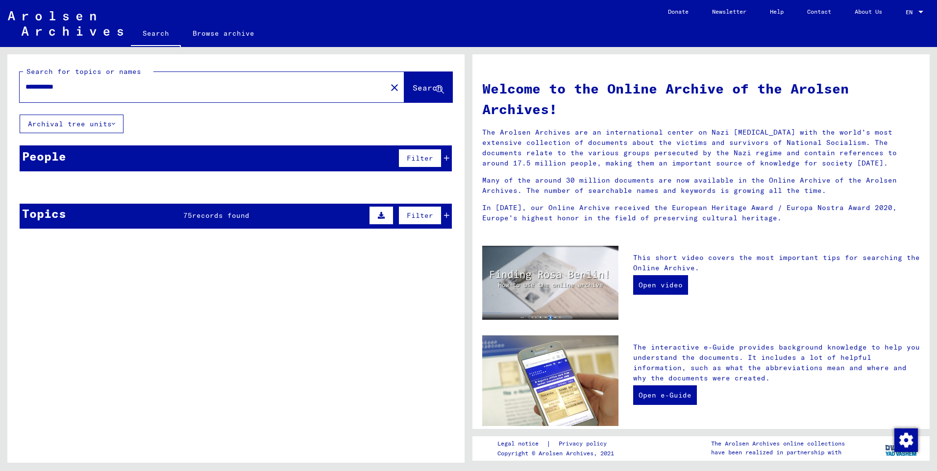
click at [279, 102] on div "**********" at bounding box center [235, 84] width 457 height 60
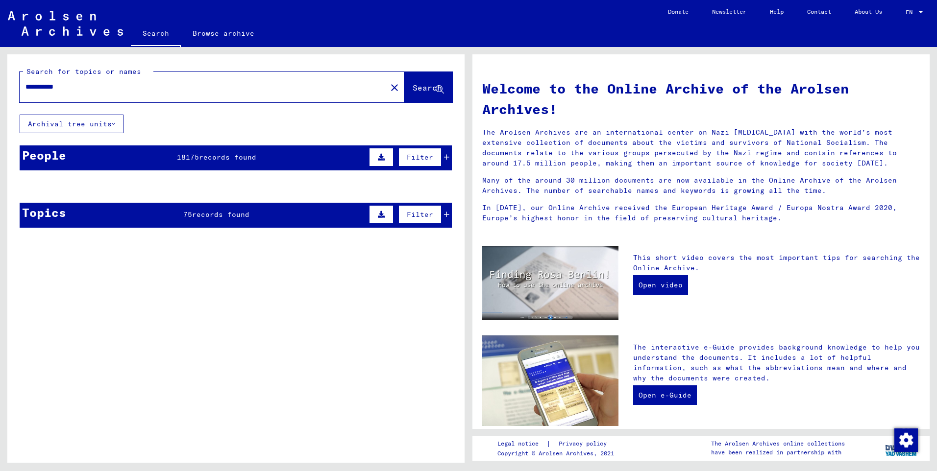
click at [413, 85] on span "Search" at bounding box center [427, 88] width 29 height 10
click at [195, 115] on div "**********" at bounding box center [235, 144] width 457 height 181
click at [413, 87] on span "Search" at bounding box center [427, 88] width 29 height 10
click at [157, 32] on link "Search" at bounding box center [156, 34] width 50 height 25
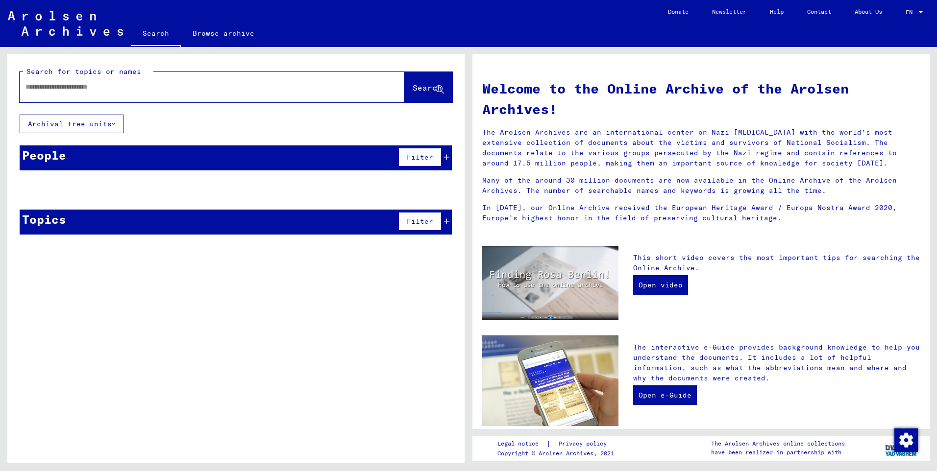
click at [143, 82] on input "text" at bounding box center [199, 87] width 349 height 10
